Goal: Navigation & Orientation: Find specific page/section

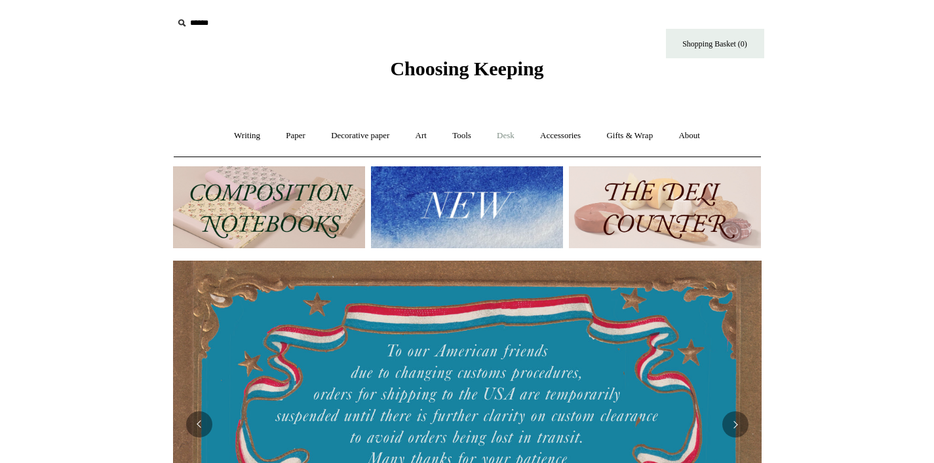
click at [510, 137] on link "Desk +" at bounding box center [505, 136] width 41 height 35
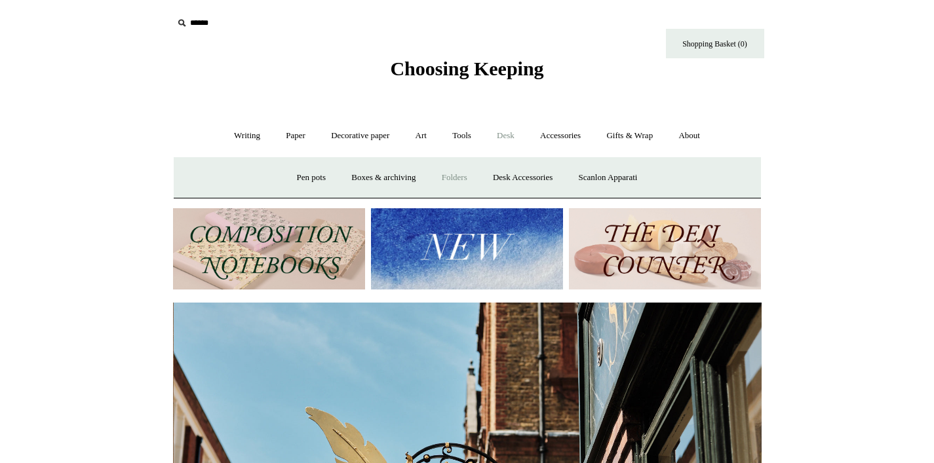
scroll to position [0, 589]
click at [288, 133] on link "Paper +" at bounding box center [295, 136] width 43 height 35
click at [230, 134] on link "Writing +" at bounding box center [247, 136] width 50 height 35
click at [286, 137] on link "Paper +" at bounding box center [295, 136] width 43 height 35
click at [266, 175] on link "Notebooks +" at bounding box center [284, 178] width 60 height 35
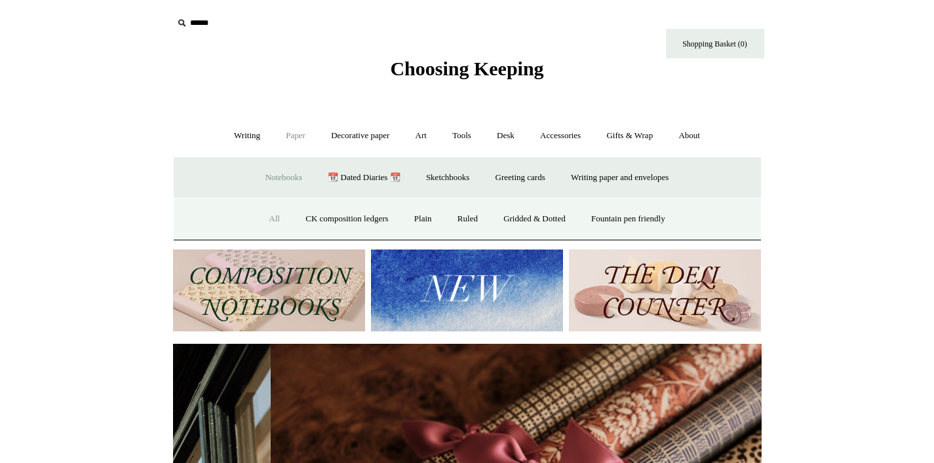
scroll to position [0, 1177]
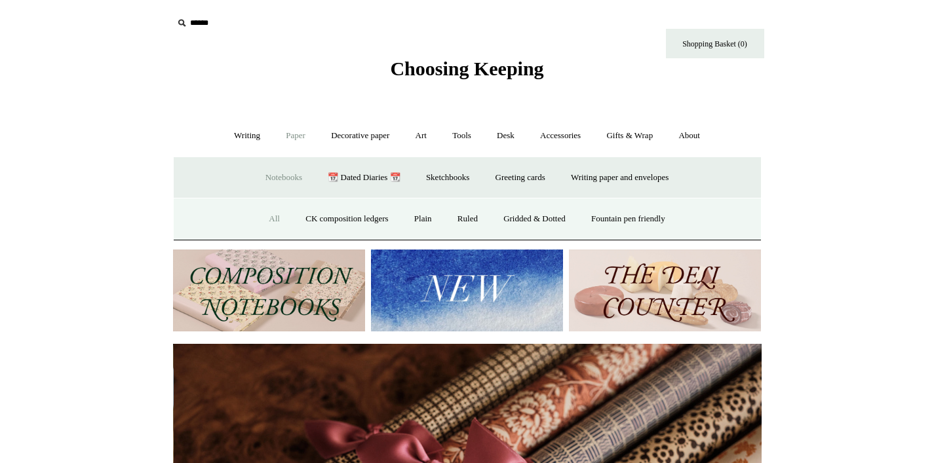
click at [267, 213] on link "All" at bounding box center [274, 219] width 35 height 35
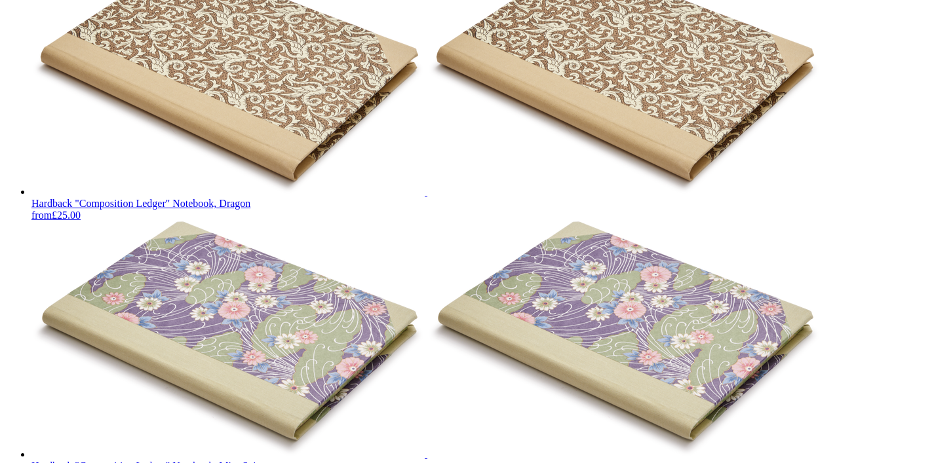
scroll to position [4529, 0]
